Goal: Task Accomplishment & Management: Manage account settings

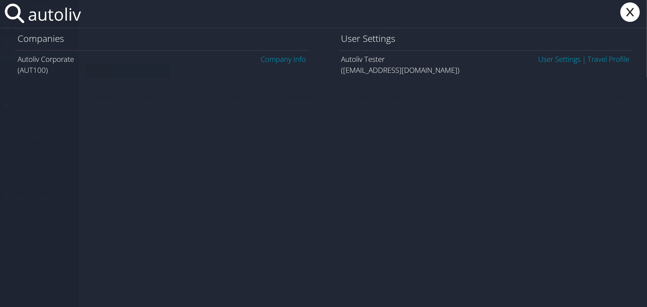
type input "autoliv"
click at [283, 59] on link "Company Info" at bounding box center [283, 59] width 45 height 10
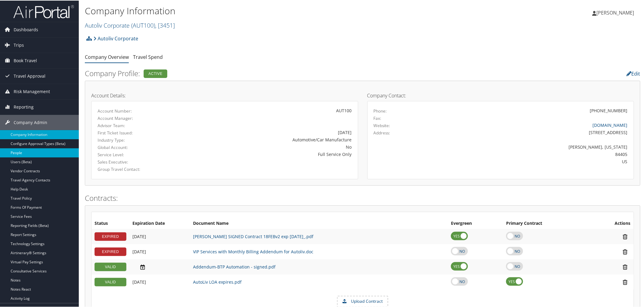
click at [27, 153] on link "People" at bounding box center [39, 152] width 79 height 9
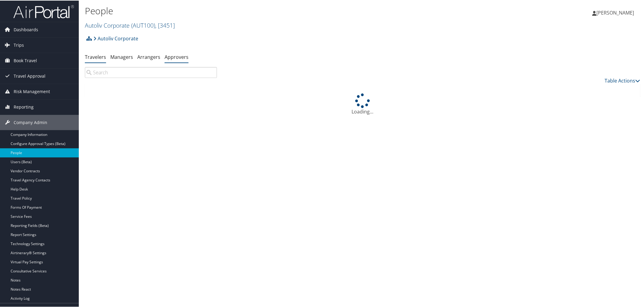
click at [167, 56] on link "Approvers" at bounding box center [177, 56] width 24 height 7
click at [146, 58] on link "Arrangers" at bounding box center [148, 56] width 23 height 7
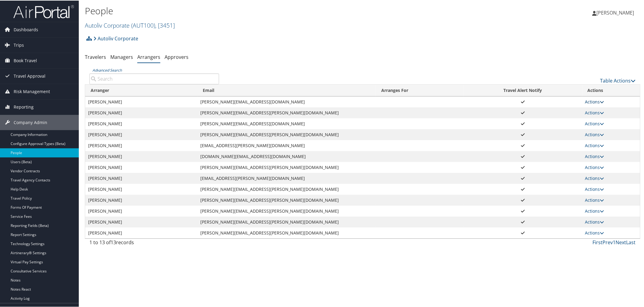
click at [590, 102] on link "Actions" at bounding box center [594, 101] width 19 height 6
click at [600, 122] on link "View Group" at bounding box center [601, 120] width 34 height 10
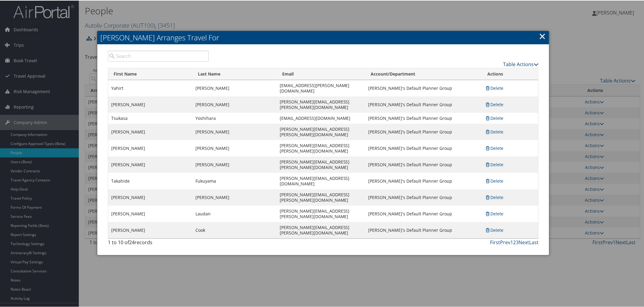
click at [521, 63] on link "Table Actions" at bounding box center [520, 63] width 35 height 7
click at [497, 71] on link "Add A Traveler" at bounding box center [497, 73] width 80 height 10
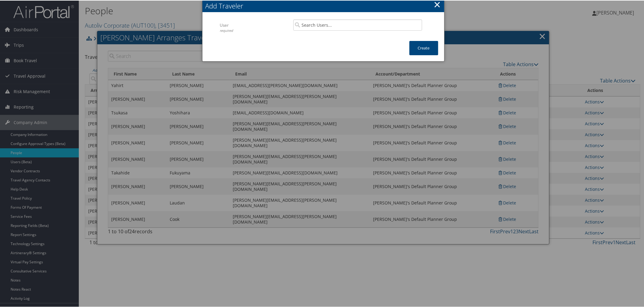
click at [437, 2] on button "×" at bounding box center [437, 4] width 7 height 12
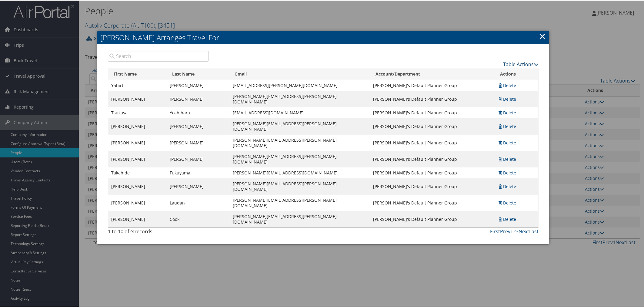
drag, startPoint x: 511, startPoint y: 62, endPoint x: 510, endPoint y: 66, distance: 4.3
click at [511, 62] on link "Table Actions" at bounding box center [520, 63] width 35 height 7
click at [481, 91] on link "Page Length" at bounding box center [497, 93] width 80 height 10
click at [462, 105] on link "100" at bounding box center [497, 104] width 80 height 10
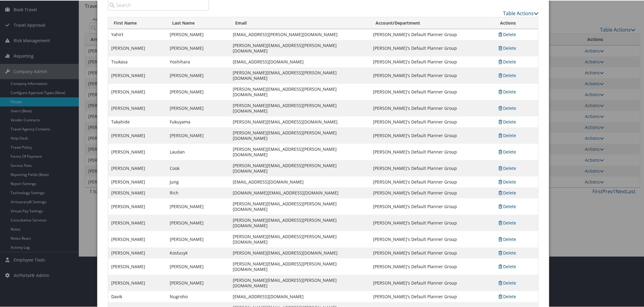
scroll to position [52, 0]
drag, startPoint x: 130, startPoint y: 98, endPoint x: 110, endPoint y: 99, distance: 19.4
click at [110, 115] on td "Takahide" at bounding box center [137, 120] width 59 height 11
copy td "Takahide"
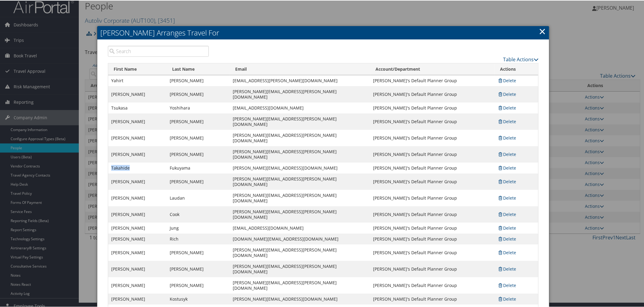
scroll to position [0, 0]
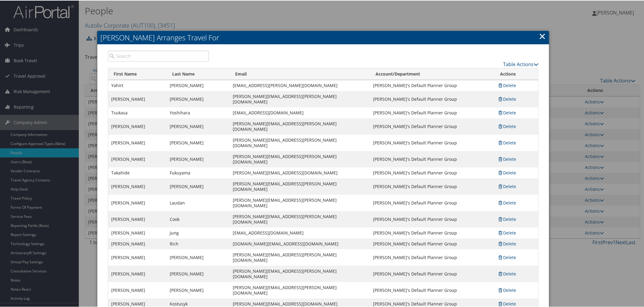
click at [540, 35] on link "×" at bounding box center [542, 35] width 7 height 12
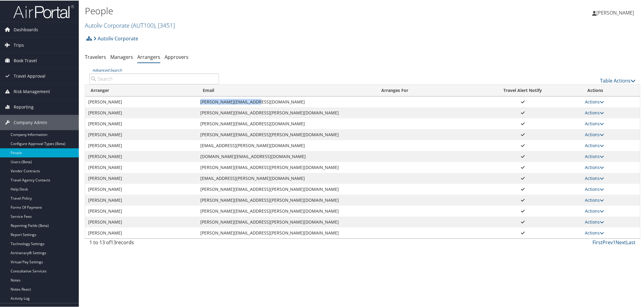
drag, startPoint x: 252, startPoint y: 99, endPoint x: 201, endPoint y: 101, distance: 51.3
click at [201, 101] on td "cathy.stress@autoliv.com" at bounding box center [286, 101] width 179 height 11
copy td "cathy.stress@autoliv.com"
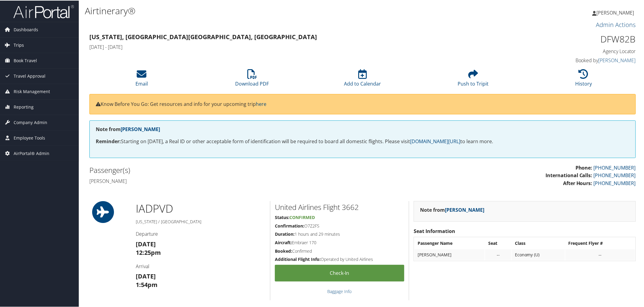
click at [22, 45] on span "Trips" at bounding box center [19, 44] width 10 height 15
click at [17, 45] on span "Trips" at bounding box center [19, 44] width 10 height 15
click at [18, 62] on span "Book Travel" at bounding box center [25, 59] width 23 height 15
click at [25, 60] on span "Book Travel" at bounding box center [25, 59] width 23 height 15
click at [23, 72] on span "Travel Approval" at bounding box center [30, 75] width 32 height 15
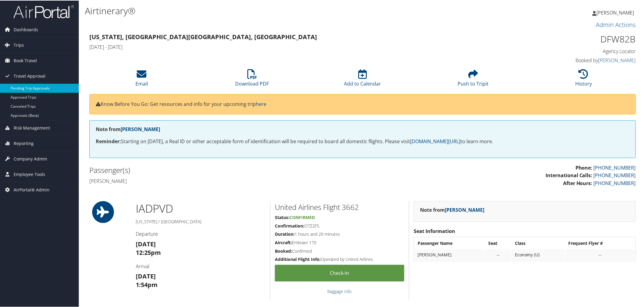
click at [40, 89] on link "Pending Trip Approvals" at bounding box center [39, 87] width 79 height 9
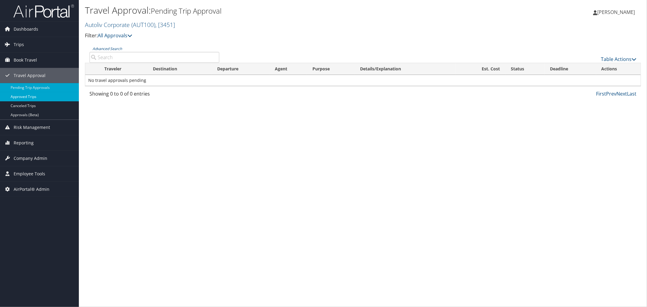
click at [34, 98] on link "Approved Trips" at bounding box center [39, 96] width 79 height 9
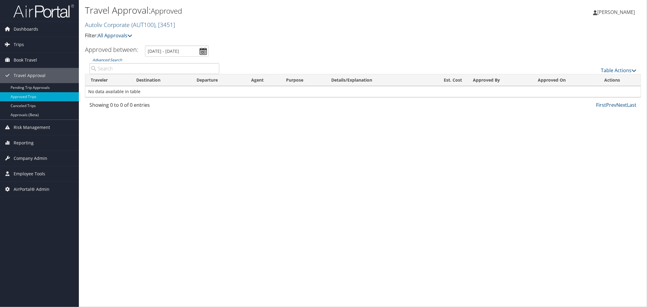
click at [119, 67] on input "Advanced Search" at bounding box center [154, 68] width 130 height 11
paste input "Takahide"
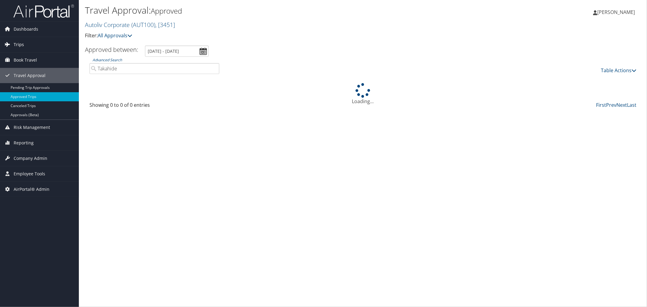
type input "Takahide"
click at [20, 46] on span "Trips" at bounding box center [19, 44] width 10 height 15
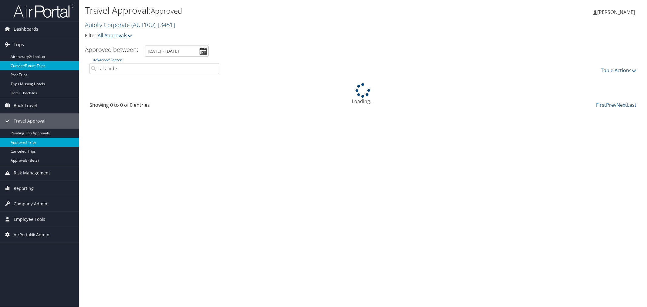
click at [27, 64] on link "Current/Future Trips" at bounding box center [39, 65] width 79 height 9
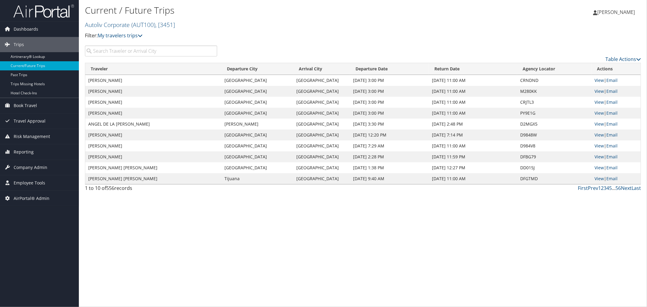
click at [125, 53] on input "search" at bounding box center [151, 50] width 132 height 11
paste input "Takahide"
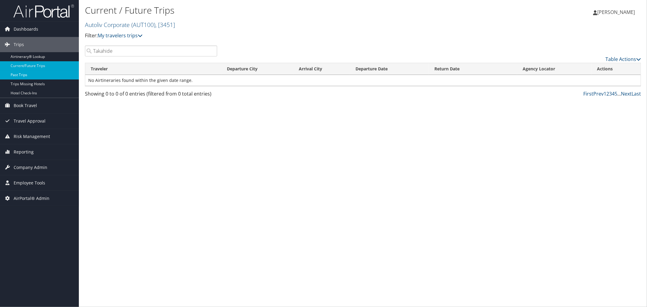
type input "Takahide"
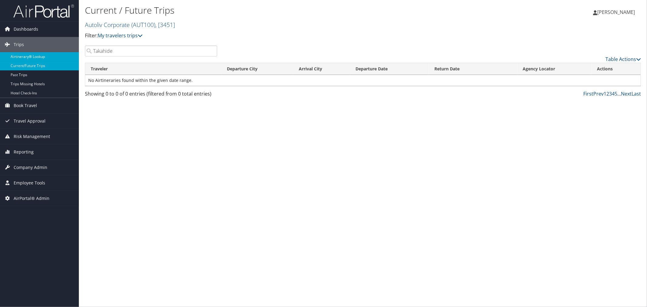
click at [42, 57] on link "Airtinerary® Lookup" at bounding box center [39, 56] width 79 height 9
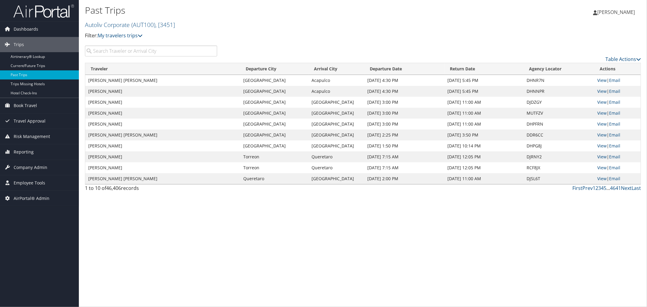
click at [145, 53] on input "search" at bounding box center [151, 50] width 132 height 11
paste input "Takahide"
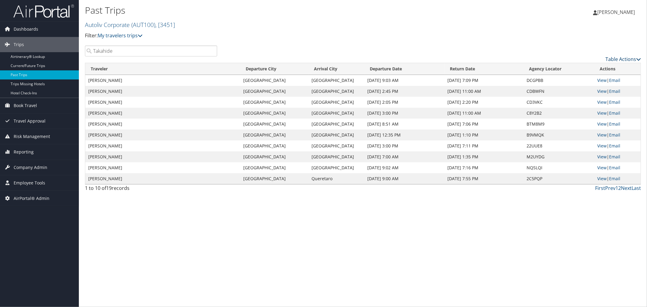
type input "Takahide"
click at [615, 57] on link "Table Actions" at bounding box center [622, 59] width 35 height 7
click at [572, 86] on link "Page Length" at bounding box center [598, 89] width 80 height 10
click at [565, 90] on link "50" at bounding box center [598, 89] width 80 height 10
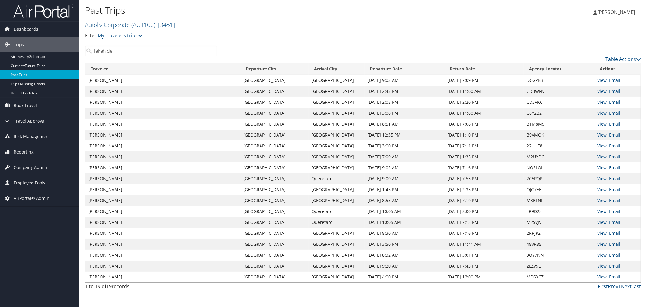
click at [532, 79] on td "DCGPBB" at bounding box center [558, 80] width 70 height 11
copy td "DCGPBB"
click at [537, 89] on td "CDBWFN" at bounding box center [558, 91] width 70 height 11
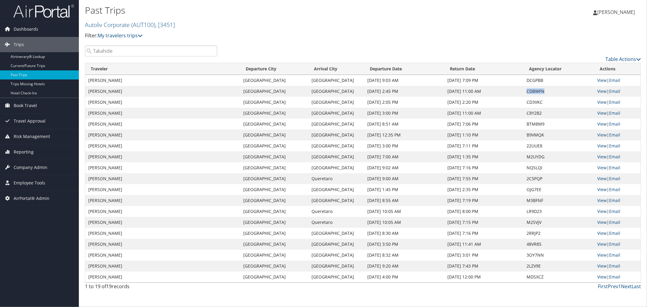
click at [537, 89] on td "CDBWFN" at bounding box center [558, 91] width 70 height 11
copy td "CDBWFN"
drag, startPoint x: 541, startPoint y: 279, endPoint x: 527, endPoint y: 279, distance: 14.9
click at [527, 279] on td "MDSXCZ" at bounding box center [558, 276] width 70 height 11
click at [627, 57] on link "Table Actions" at bounding box center [622, 59] width 35 height 7
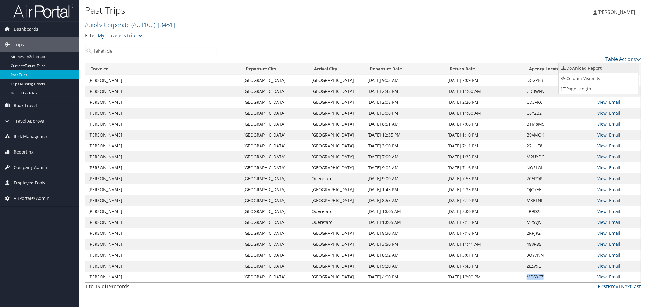
click at [583, 70] on link "Download Report" at bounding box center [598, 68] width 80 height 10
drag, startPoint x: 423, startPoint y: 36, endPoint x: 455, endPoint y: 40, distance: 32.1
click at [423, 36] on p "Filter: My travelers trips" at bounding box center [270, 36] width 370 height 8
click at [607, 58] on link "Table Actions" at bounding box center [622, 59] width 35 height 7
click at [580, 69] on link "Download Report" at bounding box center [598, 68] width 80 height 10
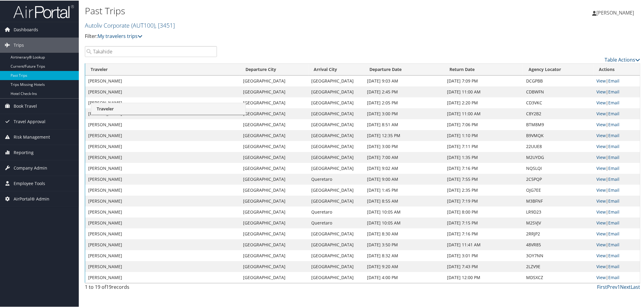
drag, startPoint x: 90, startPoint y: 68, endPoint x: 95, endPoint y: 107, distance: 39.5
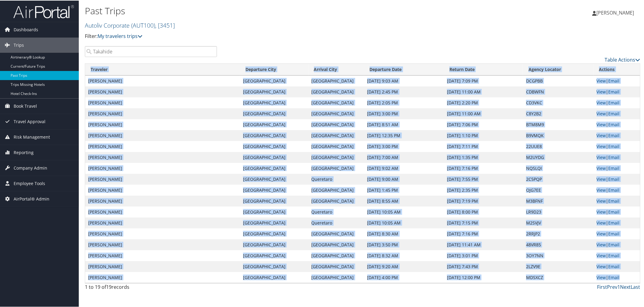
drag, startPoint x: 82, startPoint y: 62, endPoint x: 620, endPoint y: 276, distance: 578.6
click at [620, 276] on div "Takahide Table Actions Loading... Traveler Departure City Arrival City Departur…" at bounding box center [363, 168] width 556 height 247
copy div "Loading... Traveler Departure City Arrival City Departure Date Return Date Agen…"
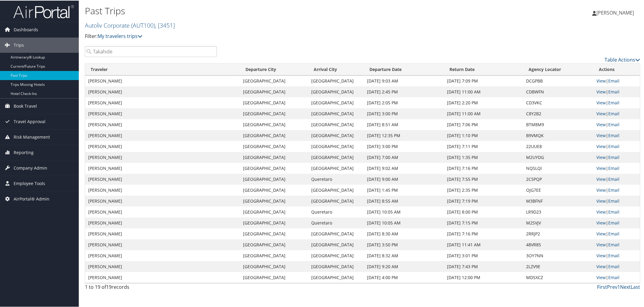
click at [256, 23] on h2 "Autoliv Corporate ( AUT100 ) , [ 3451 ]" at bounding box center [270, 24] width 370 height 10
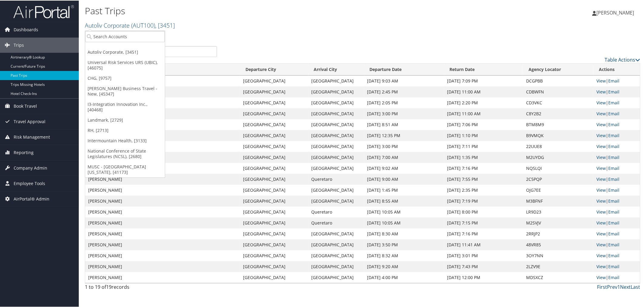
click at [282, 38] on p "Filter: My travelers trips" at bounding box center [270, 36] width 370 height 8
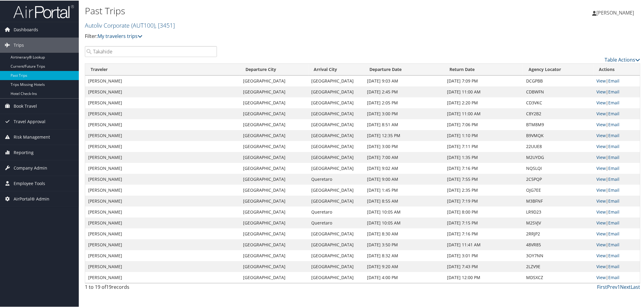
click at [449, 40] on div "Past Trips Autoliv Corporate ( AUT100 ) , [ 3451 ] Autoliv Corporate Universal …" at bounding box center [270, 24] width 370 height 42
click at [155, 13] on h1 "Past Trips" at bounding box center [270, 10] width 370 height 13
drag, startPoint x: 540, startPoint y: 266, endPoint x: 487, endPoint y: 92, distance: 181.5
click at [486, 83] on tbody "TAKAHIDE FUKUYAMA Detroit Mexico City Sep 22, 2025 9:03 AM Sep 26, 2025 7:09 PM…" at bounding box center [362, 178] width 555 height 207
drag, startPoint x: 544, startPoint y: 274, endPoint x: 524, endPoint y: 275, distance: 20.0
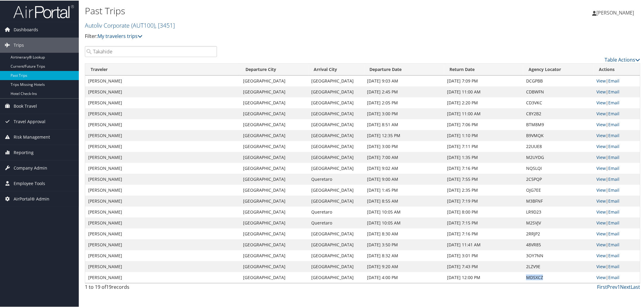
click at [524, 275] on td "MDSXCZ" at bounding box center [558, 276] width 70 height 11
drag, startPoint x: 116, startPoint y: 52, endPoint x: 92, endPoint y: 51, distance: 24.0
click at [92, 51] on input "Takahide" at bounding box center [151, 50] width 132 height 11
drag, startPoint x: 486, startPoint y: 79, endPoint x: 429, endPoint y: 80, distance: 57.3
click at [429, 80] on tr "TAKAHIDE FUKUYAMA Detroit Mexico City Sep 22, 2025 9:03 AM Sep 26, 2025 7:09 PM…" at bounding box center [362, 80] width 555 height 11
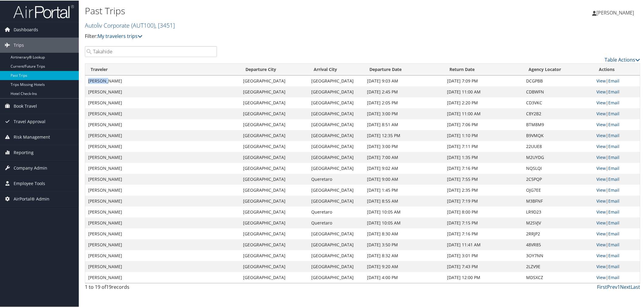
drag, startPoint x: 107, startPoint y: 79, endPoint x: 88, endPoint y: 79, distance: 19.1
click at [88, 79] on td "TAKAHIDE FUKUYAMA" at bounding box center [162, 80] width 155 height 11
click at [613, 275] on link "Email" at bounding box center [614, 277] width 11 height 6
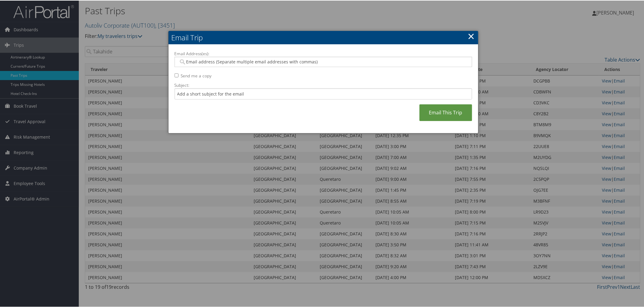
click at [468, 35] on link "×" at bounding box center [471, 35] width 7 height 12
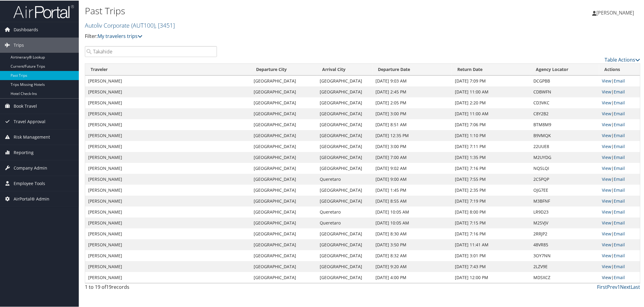
click at [602, 276] on link "View" at bounding box center [606, 277] width 9 height 6
drag, startPoint x: 494, startPoint y: 80, endPoint x: 453, endPoint y: 81, distance: 41.5
click at [453, 81] on td "Sep 26, 2025 7:09 PM" at bounding box center [491, 80] width 79 height 11
click at [37, 123] on span "Travel Approval" at bounding box center [30, 120] width 32 height 15
click at [33, 122] on span "Travel Approval" at bounding box center [30, 120] width 32 height 15
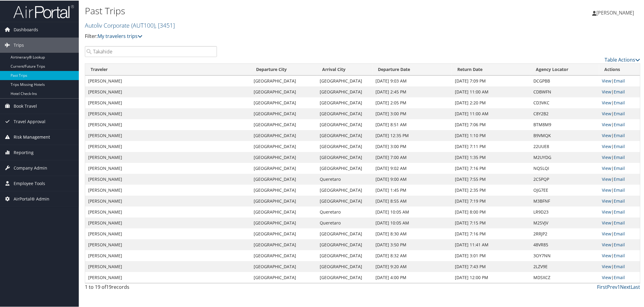
click at [33, 135] on span "Risk Management" at bounding box center [32, 136] width 36 height 15
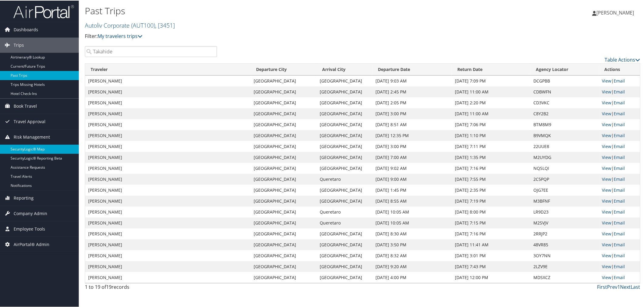
click at [37, 151] on link "SecurityLogic® Map" at bounding box center [39, 148] width 79 height 9
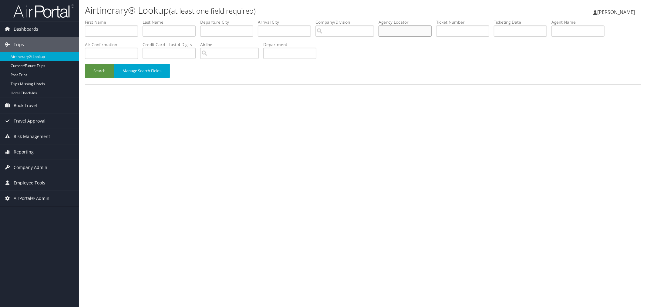
click at [431, 33] on input "text" at bounding box center [404, 30] width 53 height 11
paste input "M2VYMA"
type input "M2VYMA"
click at [92, 70] on button "Search" at bounding box center [99, 71] width 29 height 14
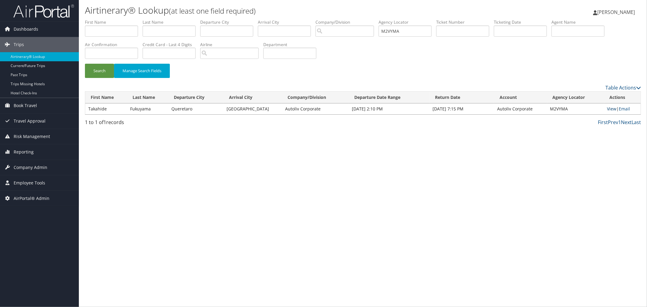
click at [609, 110] on link "View" at bounding box center [611, 109] width 9 height 6
click at [198, 67] on div "Search Manage Search Fields" at bounding box center [362, 74] width 565 height 20
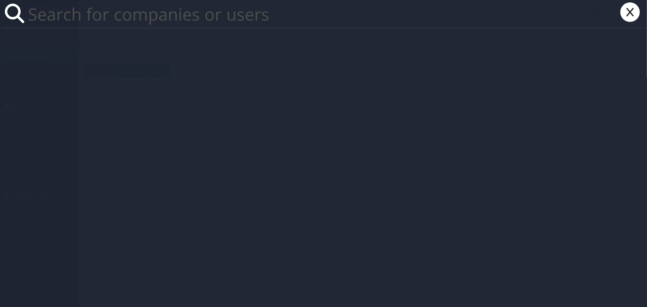
paste input "[PERSON_NAME][EMAIL_ADDRESS][DOMAIN_NAME]"
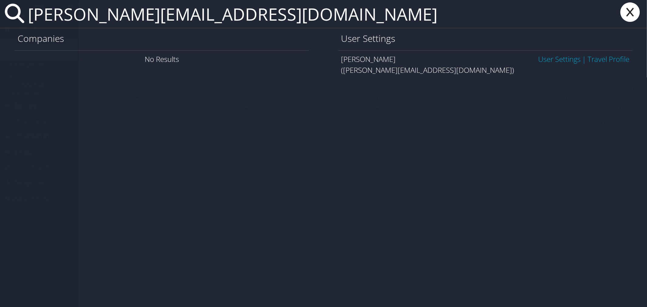
type input "[PERSON_NAME][EMAIL_ADDRESS][DOMAIN_NAME]"
click at [549, 59] on link "User Settings" at bounding box center [559, 59] width 42 height 10
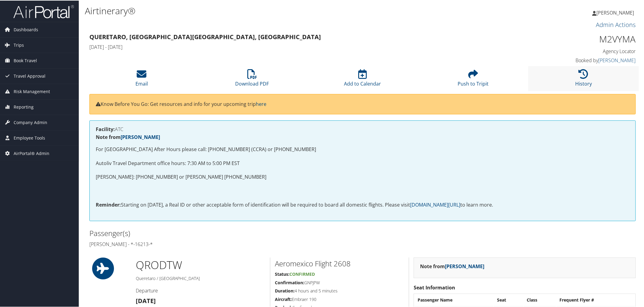
click at [571, 77] on li "History" at bounding box center [583, 77] width 111 height 25
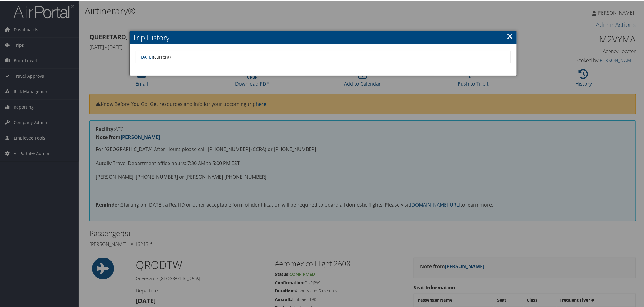
click at [349, 18] on div at bounding box center [323, 153] width 647 height 307
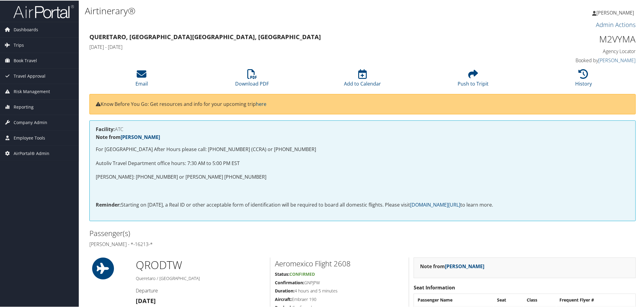
click at [245, 46] on h4 "[DATE] - [DATE]" at bounding box center [293, 46] width 408 height 7
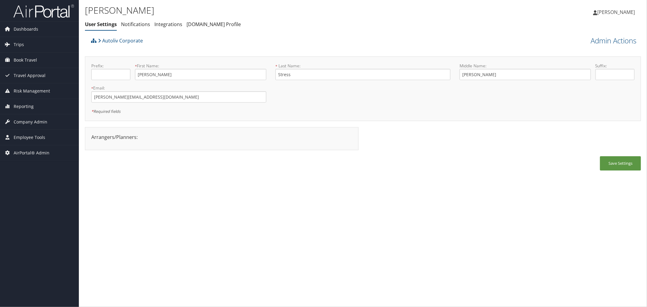
click at [182, 42] on div "Autoliv Corporate" at bounding box center [293, 43] width 408 height 16
drag, startPoint x: 151, startPoint y: 95, endPoint x: 92, endPoint y: 99, distance: 59.3
click at [92, 99] on input "cathy.stress@autoliv.com" at bounding box center [178, 96] width 175 height 11
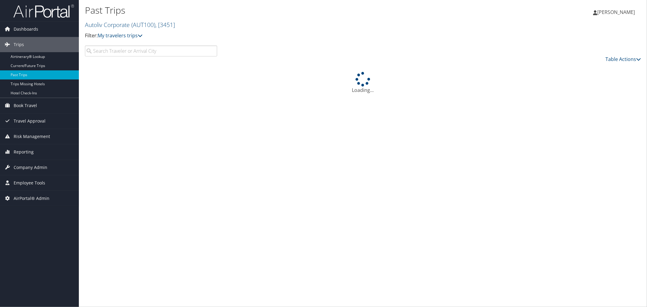
click at [168, 52] on input "search" at bounding box center [151, 50] width 132 height 11
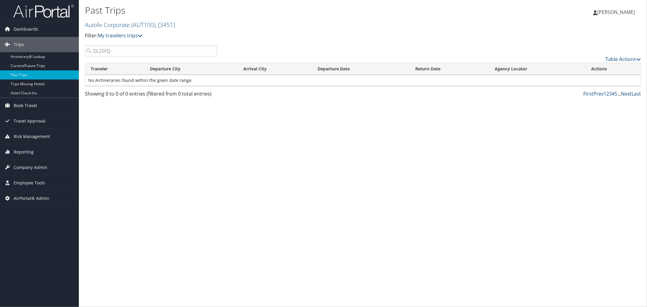
drag, startPoint x: 119, startPoint y: 52, endPoint x: 88, endPoint y: 52, distance: 31.2
click at [88, 52] on input "DL2SFQ" at bounding box center [151, 50] width 132 height 11
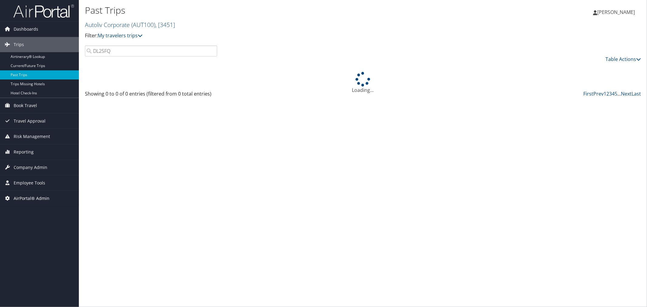
type input "DL2SFQ"
click at [29, 197] on span "AirPortal® Admin" at bounding box center [32, 198] width 36 height 15
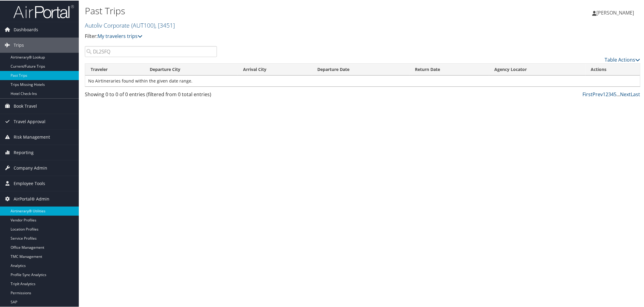
click at [38, 208] on link "Airtinerary® Utilities" at bounding box center [39, 210] width 79 height 9
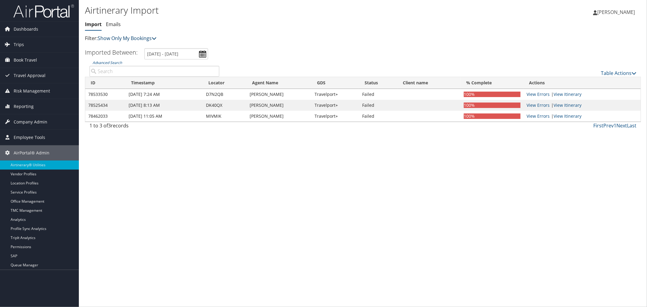
click at [116, 38] on link "Show Only My Bookings" at bounding box center [127, 38] width 59 height 7
click at [121, 47] on link "Show My TMC Bookings" at bounding box center [139, 47] width 80 height 10
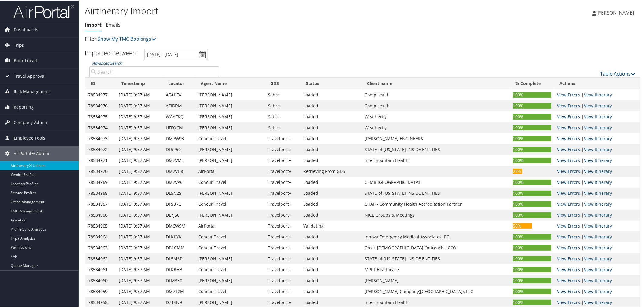
click at [129, 71] on input "Advanced Search" at bounding box center [154, 71] width 130 height 11
paste input "DL2SFQ"
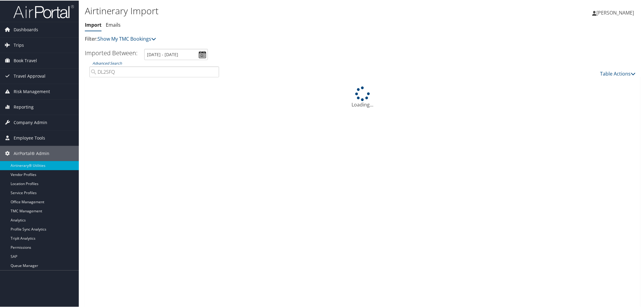
type input "DL2SFQ"
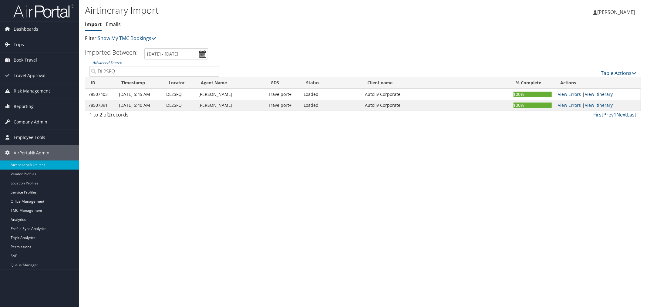
click at [605, 93] on link "View Itinerary" at bounding box center [598, 94] width 28 height 6
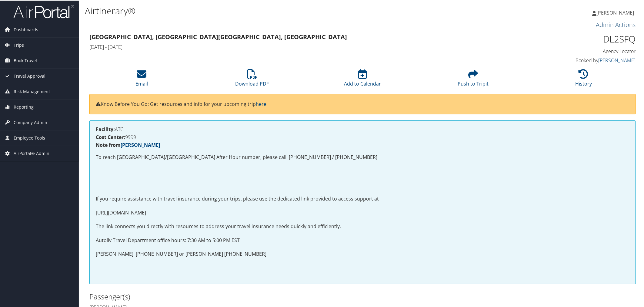
click at [607, 23] on link "Admin Actions" at bounding box center [616, 24] width 40 height 8
click at [606, 34] on link "Repair Airtinerary®" at bounding box center [609, 34] width 49 height 10
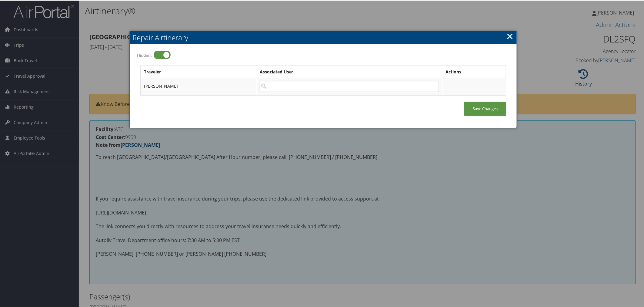
drag, startPoint x: 169, startPoint y: 85, endPoint x: 143, endPoint y: 86, distance: 26.4
click at [143, 86] on td "Yutaka Tsuchida" at bounding box center [198, 85] width 115 height 17
click at [165, 55] on label at bounding box center [162, 54] width 17 height 8
click at [143, 55] on input "Hidden:" at bounding box center [141, 55] width 4 height 4
checkbox input "false"
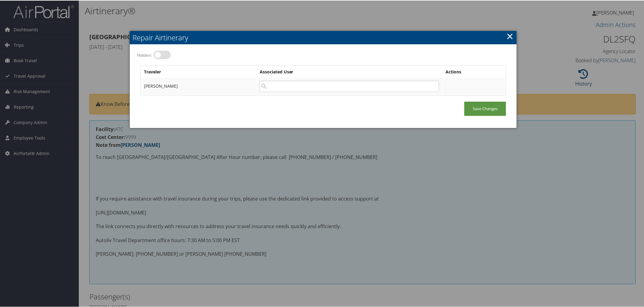
click at [191, 84] on td "Yutaka Tsuchida" at bounding box center [198, 85] width 115 height 17
click at [271, 87] on input "search" at bounding box center [349, 85] width 179 height 11
click at [220, 7] on div at bounding box center [323, 153] width 647 height 307
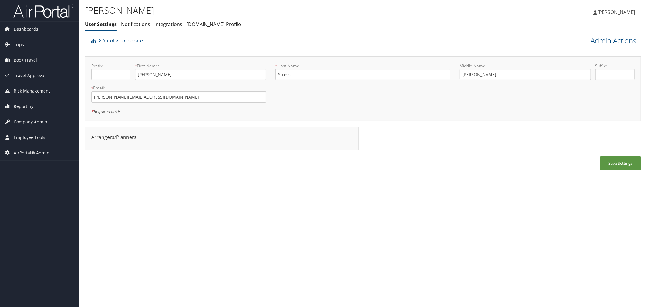
click at [186, 46] on div "Autoliv Corporate" at bounding box center [293, 43] width 408 height 16
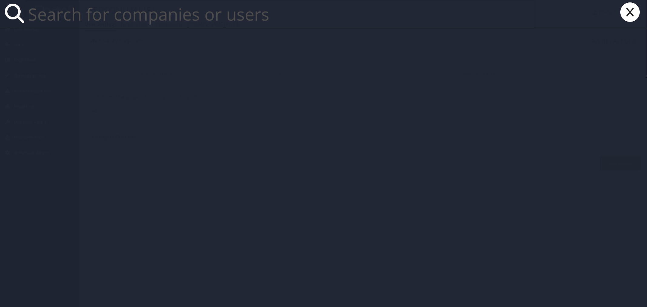
paste input "[DOMAIN_NAME][EMAIL_ADDRESS][DOMAIN_NAME]"
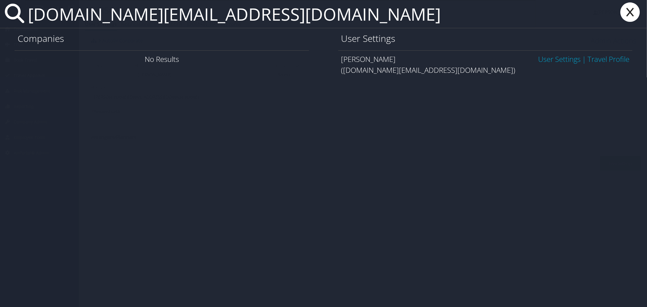
type input "[DOMAIN_NAME][EMAIL_ADDRESS][DOMAIN_NAME]"
click at [555, 59] on link "User Settings" at bounding box center [559, 59] width 42 height 10
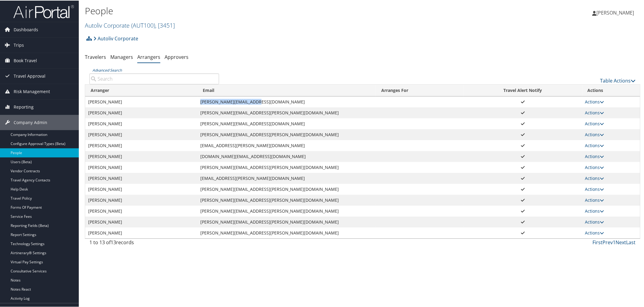
drag, startPoint x: 122, startPoint y: 110, endPoint x: 101, endPoint y: 111, distance: 20.9
click at [101, 111] on td "Cynthia Emmelkamp" at bounding box center [141, 112] width 112 height 11
drag, startPoint x: 125, startPoint y: 127, endPoint x: 100, endPoint y: 121, distance: 25.3
click at [100, 121] on td "Debbie Sheffield" at bounding box center [141, 123] width 112 height 11
drag, startPoint x: 116, startPoint y: 137, endPoint x: 101, endPoint y: 137, distance: 14.9
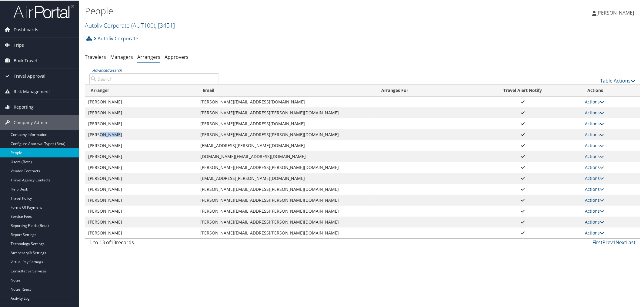
click at [101, 137] on td "Deborah Ezzo" at bounding box center [141, 134] width 112 height 11
drag, startPoint x: 135, startPoint y: 145, endPoint x: 92, endPoint y: 146, distance: 42.7
click at [92, 146] on td "Elizabeth Wojtkowski" at bounding box center [141, 144] width 112 height 11
drag, startPoint x: 112, startPoint y: 155, endPoint x: 93, endPoint y: 156, distance: 19.1
click at [93, 156] on td "Kelly Rich" at bounding box center [141, 155] width 112 height 11
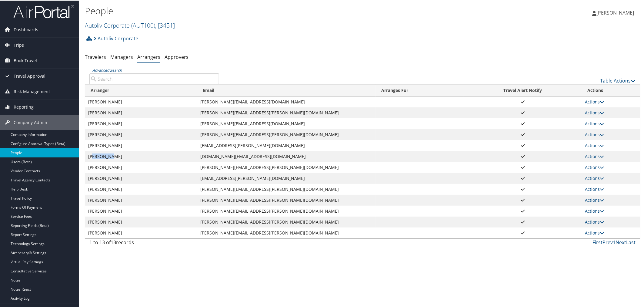
click at [108, 156] on td "Kelly Rich" at bounding box center [141, 155] width 112 height 11
drag, startPoint x: 108, startPoint y: 156, endPoint x: 92, endPoint y: 155, distance: 15.2
click at [92, 155] on td "Kelly Rich" at bounding box center [141, 155] width 112 height 11
click at [586, 154] on link "Actions" at bounding box center [594, 156] width 19 height 6
click at [598, 173] on link "View Group" at bounding box center [601, 175] width 34 height 10
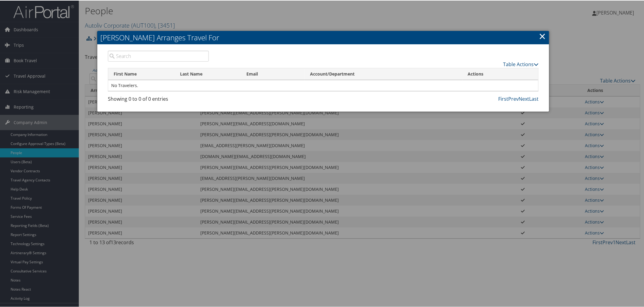
click at [541, 34] on link "×" at bounding box center [542, 35] width 7 height 12
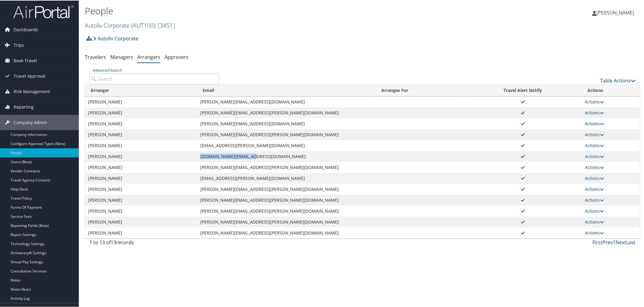
drag, startPoint x: 244, startPoint y: 155, endPoint x: 200, endPoint y: 154, distance: 43.7
click at [200, 154] on td "kelly.rich@autoliv.com" at bounding box center [286, 155] width 179 height 11
copy td "kelly.rich@autoliv.com"
click at [594, 156] on link "Actions" at bounding box center [594, 156] width 19 height 6
click at [593, 173] on link "View Group" at bounding box center [601, 175] width 34 height 10
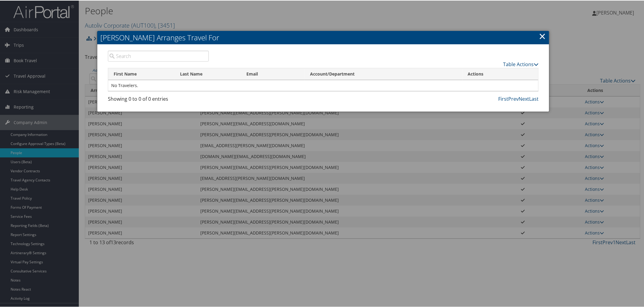
click at [237, 21] on div at bounding box center [323, 153] width 647 height 307
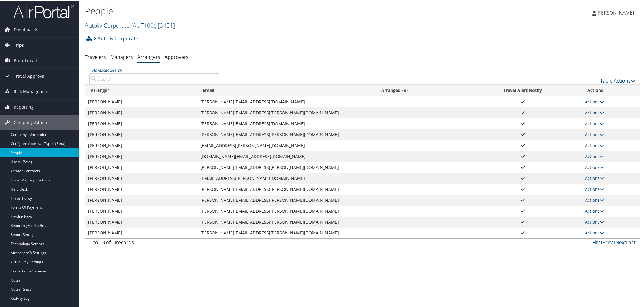
click at [594, 102] on link "Actions" at bounding box center [594, 101] width 19 height 6
drag, startPoint x: 597, startPoint y: 119, endPoint x: 564, endPoint y: 116, distance: 33.8
click at [597, 119] on link "View Group" at bounding box center [601, 120] width 34 height 10
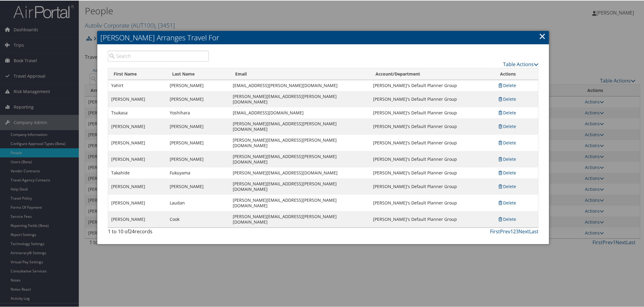
click at [259, 16] on div at bounding box center [323, 153] width 647 height 307
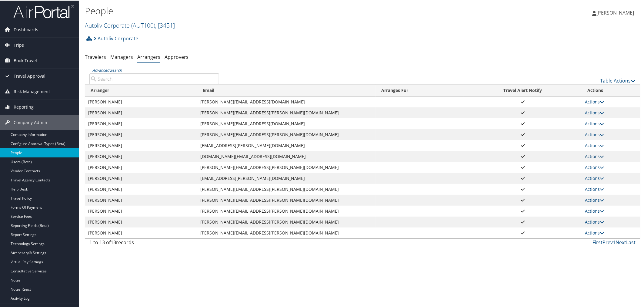
click at [592, 154] on link "Actions" at bounding box center [594, 156] width 19 height 6
click at [594, 171] on link "View Group" at bounding box center [601, 175] width 34 height 10
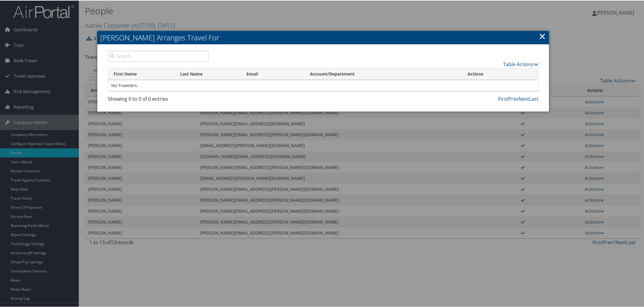
click at [361, 11] on div at bounding box center [323, 153] width 647 height 307
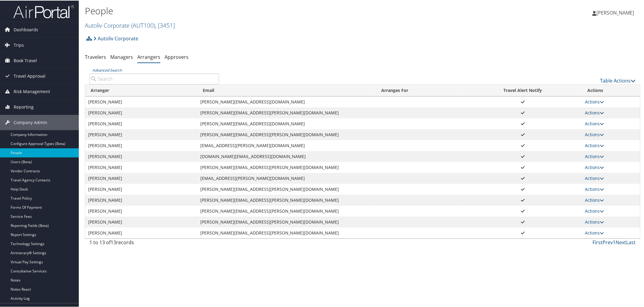
click at [594, 112] on link "Actions" at bounding box center [594, 112] width 19 height 6
click at [595, 128] on link "View Group" at bounding box center [601, 131] width 34 height 10
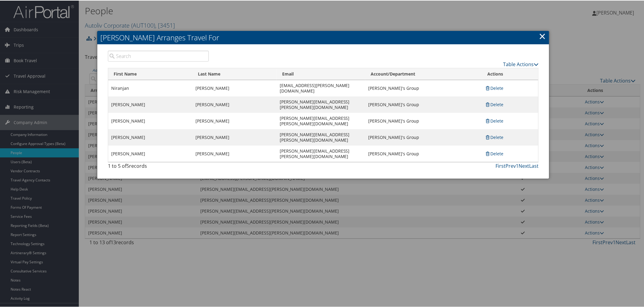
click at [543, 34] on link "×" at bounding box center [542, 35] width 7 height 12
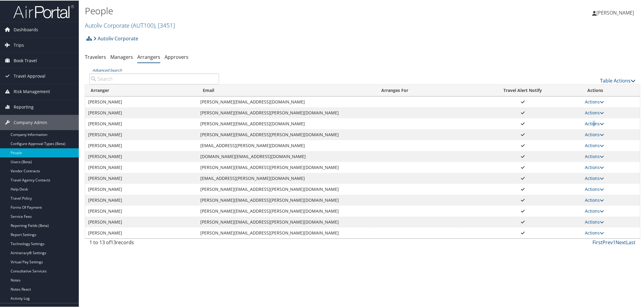
click at [592, 120] on td "Actions View Profile View Group Edit Delete" at bounding box center [611, 123] width 58 height 11
click at [593, 122] on link "Actions" at bounding box center [594, 123] width 19 height 6
click at [597, 143] on link "View Group" at bounding box center [601, 142] width 34 height 10
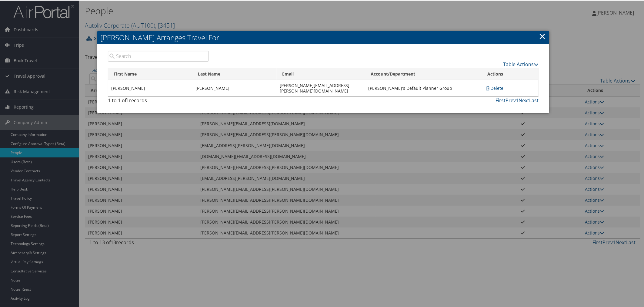
click at [539, 33] on link "×" at bounding box center [542, 35] width 7 height 12
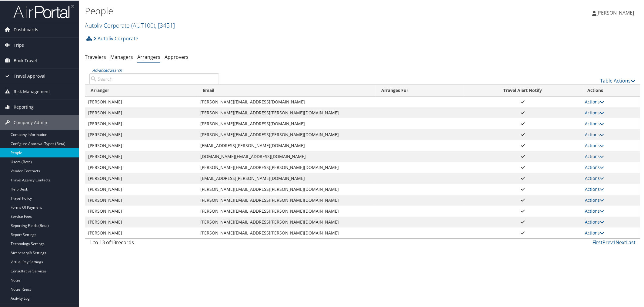
click at [588, 135] on link "Actions" at bounding box center [594, 134] width 19 height 6
click at [592, 150] on link "View Group" at bounding box center [601, 153] width 34 height 10
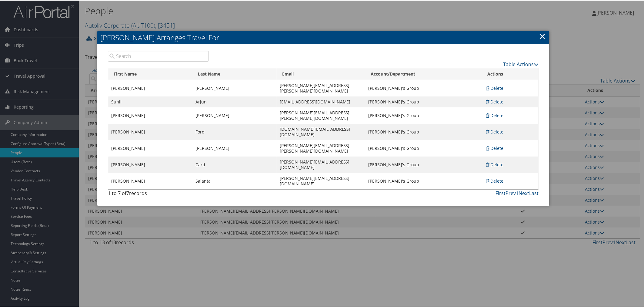
click at [539, 35] on link "×" at bounding box center [542, 35] width 7 height 12
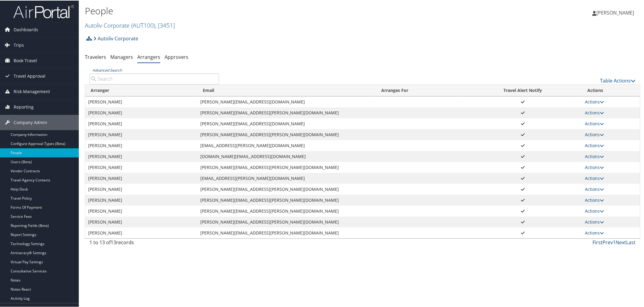
drag, startPoint x: 586, startPoint y: 145, endPoint x: 587, endPoint y: 151, distance: 6.5
click at [586, 145] on link "Actions" at bounding box center [594, 145] width 19 height 6
click at [594, 165] on link "View Group" at bounding box center [601, 164] width 34 height 10
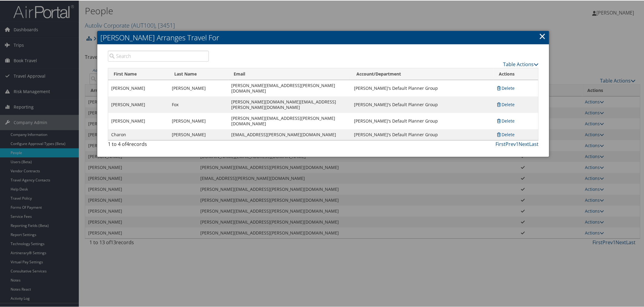
click at [540, 36] on link "×" at bounding box center [542, 35] width 7 height 12
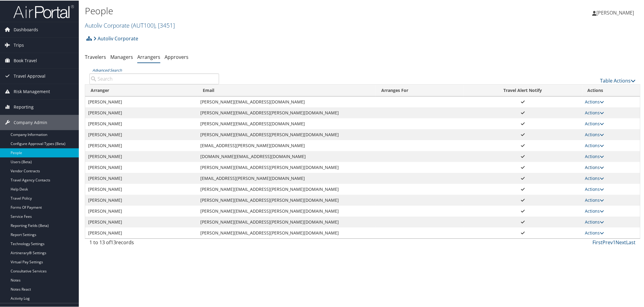
click at [590, 165] on link "Actions" at bounding box center [594, 167] width 19 height 6
click at [601, 182] on link "View Group" at bounding box center [601, 186] width 34 height 10
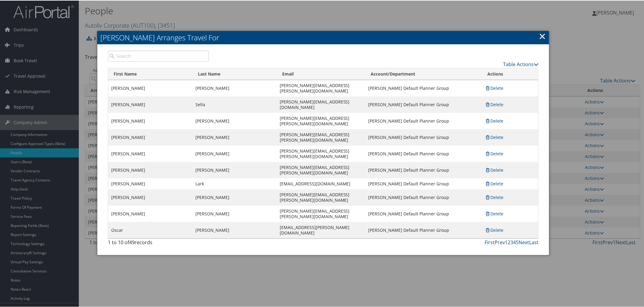
click at [540, 37] on link "×" at bounding box center [542, 35] width 7 height 12
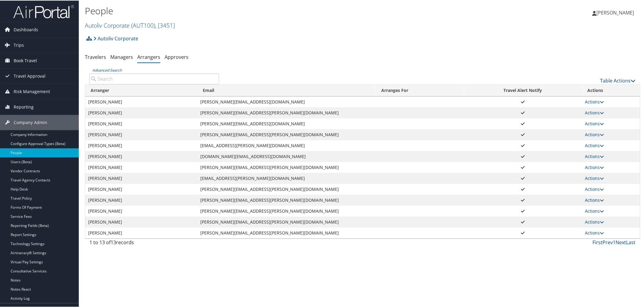
click at [588, 198] on link "Actions" at bounding box center [594, 199] width 19 height 6
click at [596, 216] on link "View Group" at bounding box center [601, 218] width 34 height 10
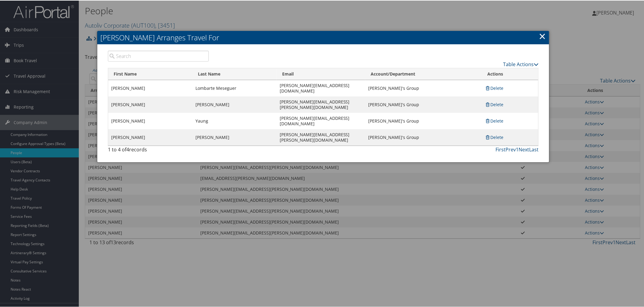
click at [540, 35] on link "×" at bounding box center [542, 35] width 7 height 12
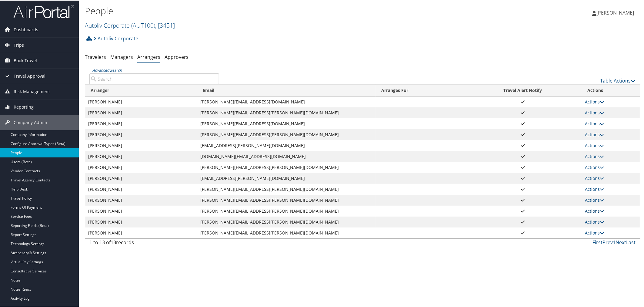
click at [595, 211] on link "Actions" at bounding box center [594, 210] width 19 height 6
click at [598, 228] on link "View Group" at bounding box center [601, 229] width 34 height 10
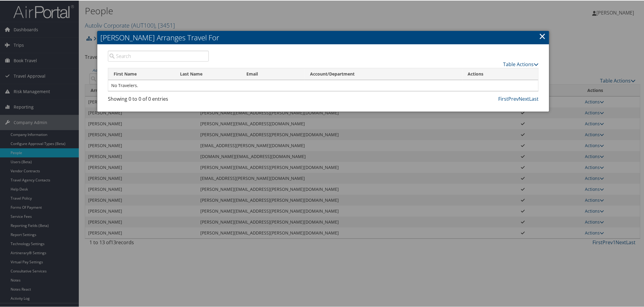
click at [541, 36] on link "×" at bounding box center [542, 35] width 7 height 12
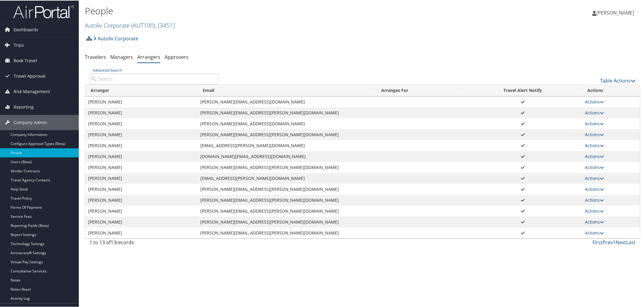
click at [590, 219] on link "Actions" at bounding box center [594, 221] width 19 height 6
click at [596, 236] on link "View Group" at bounding box center [601, 240] width 34 height 10
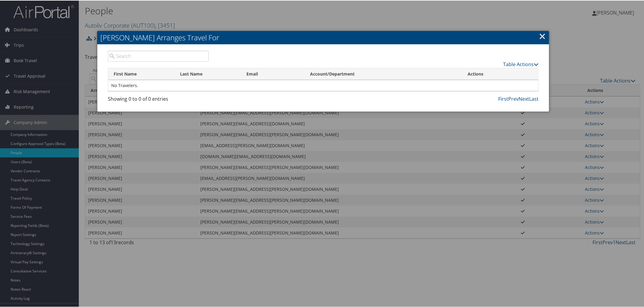
click at [543, 35] on link "×" at bounding box center [542, 35] width 7 height 12
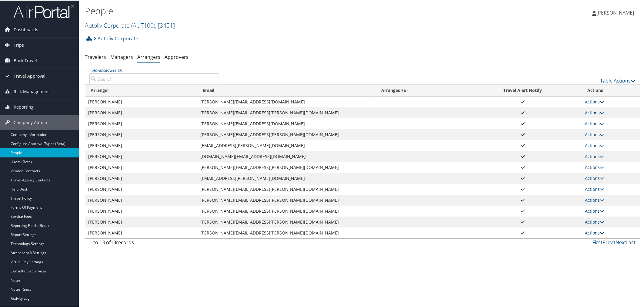
click at [585, 230] on link "Actions" at bounding box center [594, 232] width 19 height 6
click at [597, 246] on link "View Group" at bounding box center [601, 251] width 34 height 10
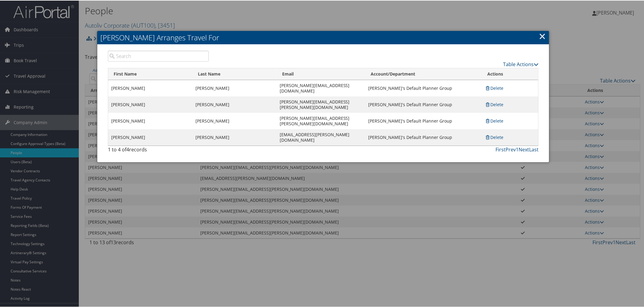
click at [541, 34] on link "×" at bounding box center [542, 35] width 7 height 12
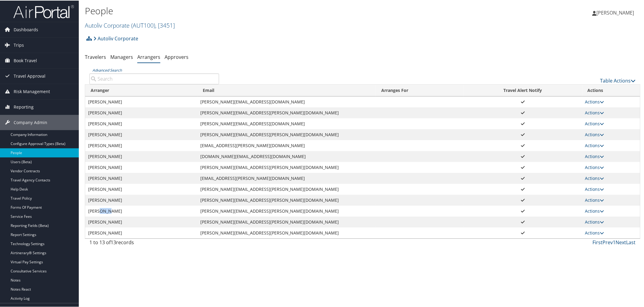
drag, startPoint x: 107, startPoint y: 210, endPoint x: 100, endPoint y: 210, distance: 6.7
click at [100, 210] on td "Susan Ross" at bounding box center [141, 210] width 112 height 11
drag, startPoint x: 139, startPoint y: 221, endPoint x: 116, endPoint y: 196, distance: 33.1
click at [114, 219] on td "SUSANA RAYAS GARCIA" at bounding box center [141, 221] width 112 height 11
drag, startPoint x: 112, startPoint y: 155, endPoint x: 88, endPoint y: 155, distance: 24.6
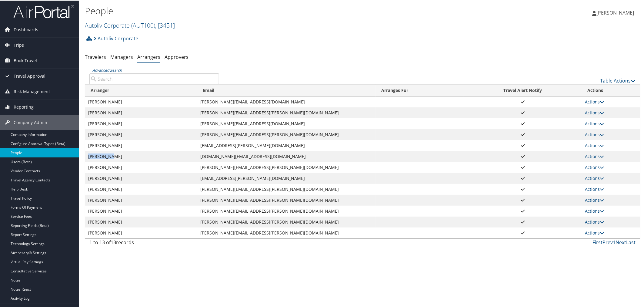
click at [88, 155] on td "Kelly Rich" at bounding box center [141, 155] width 112 height 11
click at [590, 99] on link "Actions" at bounding box center [594, 101] width 19 height 6
click at [597, 121] on link "View Group" at bounding box center [601, 120] width 34 height 10
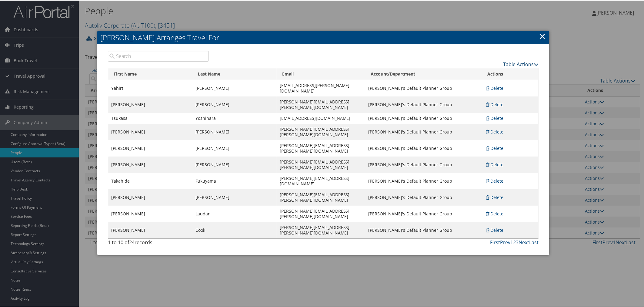
click at [510, 62] on link "Table Actions" at bounding box center [520, 63] width 35 height 7
drag, startPoint x: 272, startPoint y: 85, endPoint x: 216, endPoint y: 85, distance: 55.8
click at [277, 85] on td "yahirt.perez@autoliv.com" at bounding box center [321, 87] width 89 height 16
copy td "yahirt.perez@autoliv.com"
drag, startPoint x: 516, startPoint y: 64, endPoint x: 513, endPoint y: 65, distance: 3.8
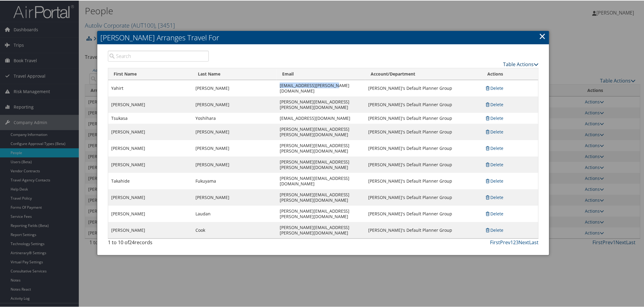
click at [516, 63] on link "Table Actions" at bounding box center [520, 63] width 35 height 7
click at [477, 73] on link "Add A Traveler" at bounding box center [497, 73] width 80 height 10
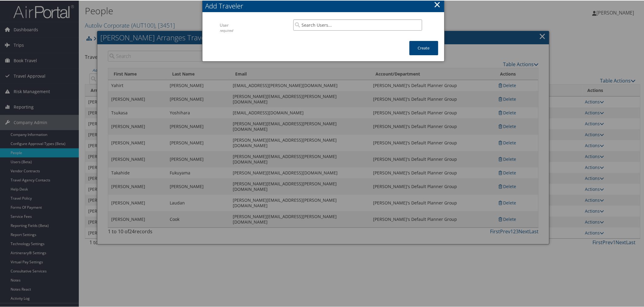
click at [322, 24] on input "search" at bounding box center [357, 24] width 129 height 11
paste input "yahirt.perez@autoliv.com"
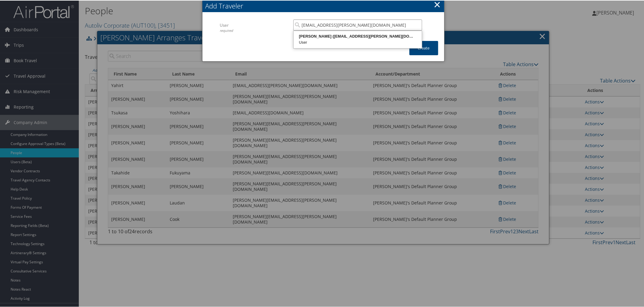
type input "yahirt.perez@autoliv.com"
click at [468, 16] on div at bounding box center [323, 153] width 647 height 307
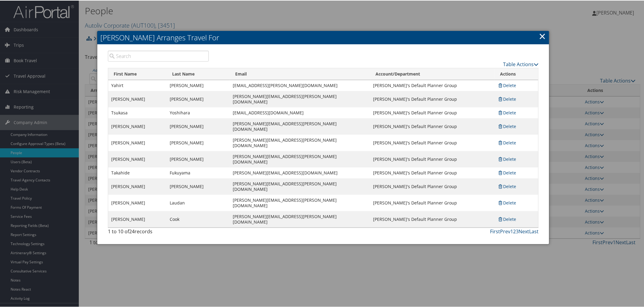
click at [199, 18] on div at bounding box center [323, 153] width 647 height 307
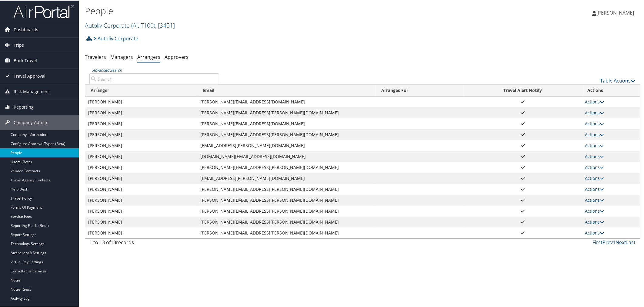
click at [224, 35] on div "Autoliv Corporate Account Structure Autoliv Corporate (AUT100) ACTIVE Create Ch…" at bounding box center [363, 40] width 556 height 16
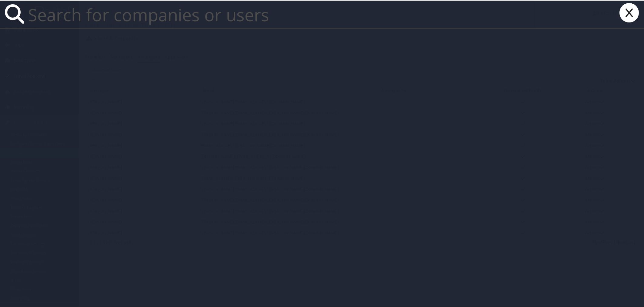
paste input "301931"
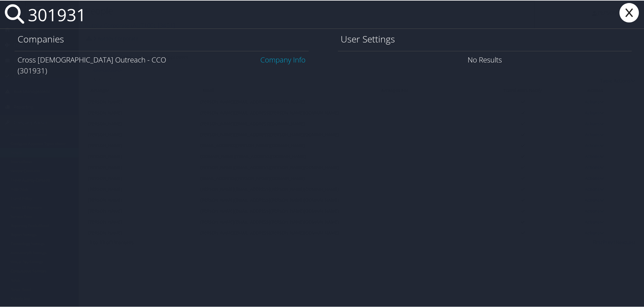
type input "301931"
click at [280, 58] on link "Company Info" at bounding box center [283, 59] width 45 height 10
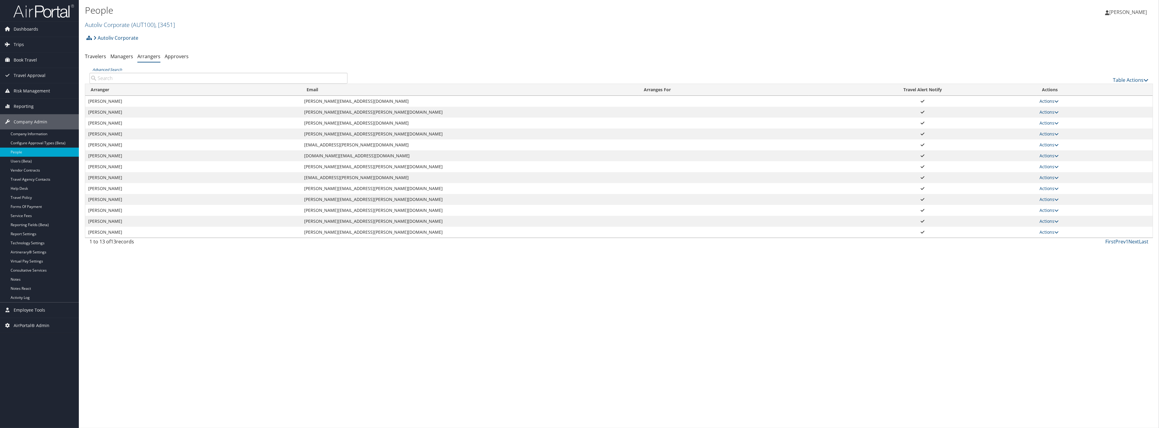
click at [644, 100] on link "Actions" at bounding box center [1048, 101] width 19 height 6
click at [644, 121] on link "View Group" at bounding box center [1056, 120] width 34 height 10
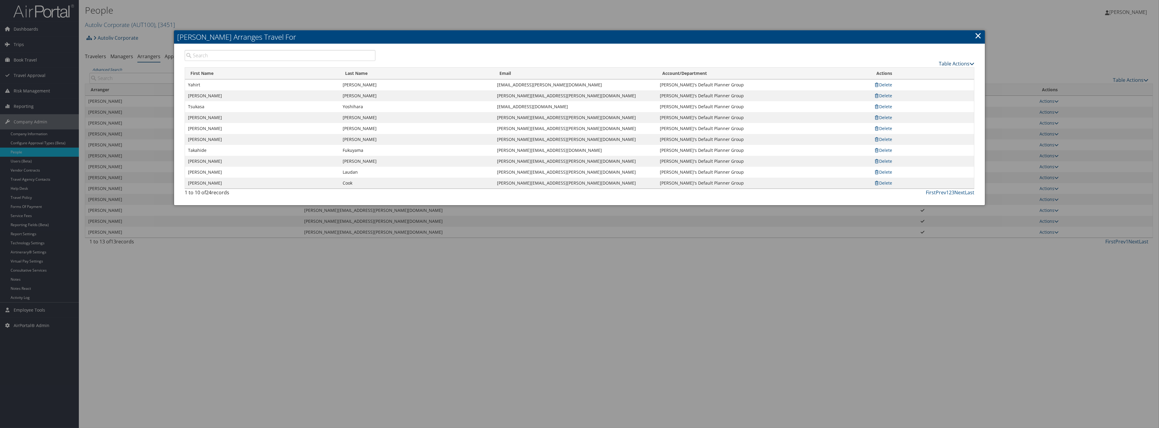
drag, startPoint x: 956, startPoint y: 62, endPoint x: 953, endPoint y: 64, distance: 4.0
click at [644, 62] on link "Table Actions" at bounding box center [955, 63] width 35 height 7
click at [644, 89] on link "Page Length" at bounding box center [934, 93] width 80 height 10
click at [644, 92] on link "50" at bounding box center [934, 94] width 80 height 10
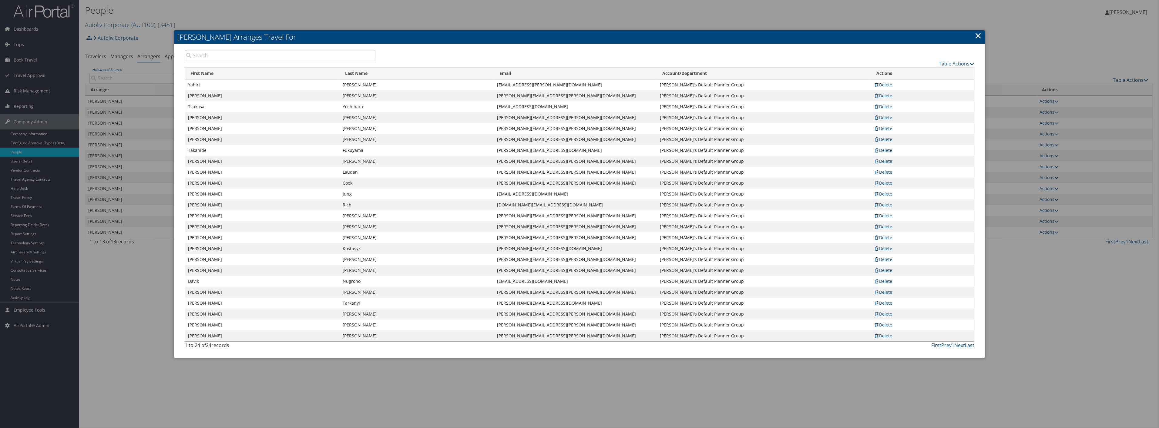
click at [644, 19] on div at bounding box center [579, 214] width 1159 height 428
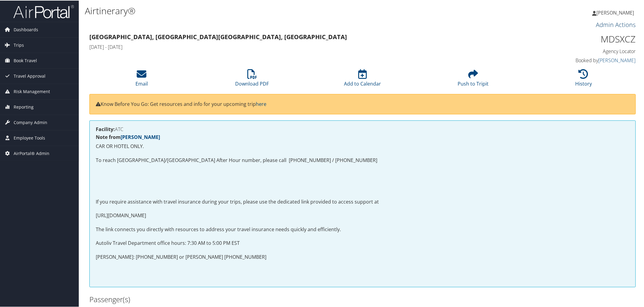
click at [600, 23] on link "Admin Actions" at bounding box center [616, 24] width 40 height 8
click at [590, 31] on link "Repair Airtinerary®" at bounding box center [609, 34] width 49 height 10
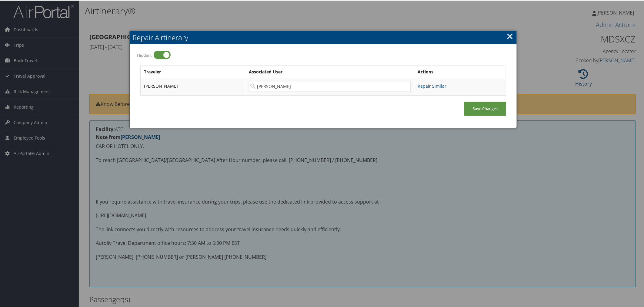
click at [165, 55] on label at bounding box center [162, 54] width 17 height 8
click at [143, 55] on input "Hidden:" at bounding box center [141, 55] width 4 height 4
checkbox input "false"
click at [507, 35] on link "×" at bounding box center [510, 35] width 7 height 12
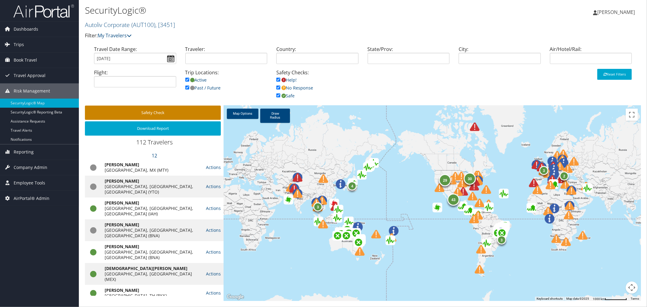
click at [173, 112] on button "Safety Check" at bounding box center [153, 112] width 136 height 14
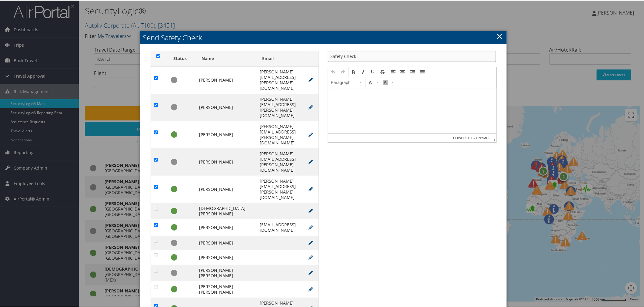
drag, startPoint x: 355, startPoint y: 56, endPoint x: 321, endPoint y: 56, distance: 34.6
click at [321, 56] on div "Status Name Email [PERSON_NAME] 1" at bounding box center [323, 191] width 355 height 282
click at [498, 32] on link "×" at bounding box center [500, 35] width 7 height 12
